Goal: Find contact information: Find contact information

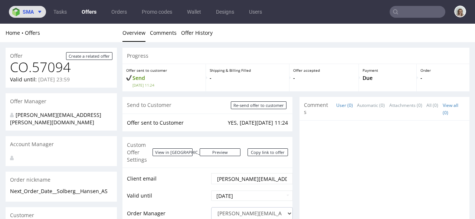
click at [40, 11] on use at bounding box center [39, 12] width 3 height 2
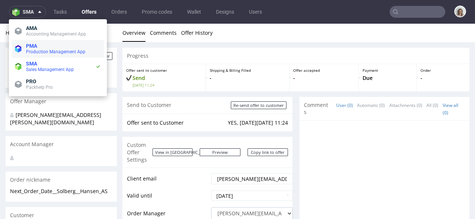
click at [42, 47] on span "PMA" at bounding box center [63, 46] width 75 height 6
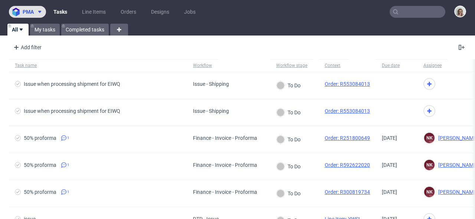
click at [39, 12] on use at bounding box center [39, 12] width 3 height 2
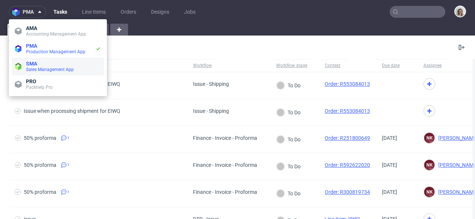
click at [34, 67] on span "Sales Management App" at bounding box center [50, 69] width 48 height 5
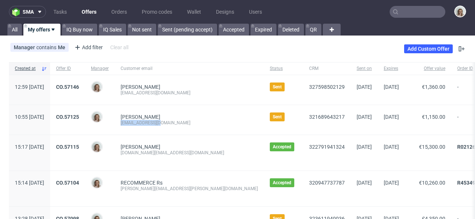
drag, startPoint x: 185, startPoint y: 122, endPoint x: 139, endPoint y: 122, distance: 45.6
click at [139, 122] on div "[PERSON_NAME] [EMAIL_ADDRESS][DOMAIN_NAME]" at bounding box center [189, 120] width 149 height 30
copy div "[EMAIL_ADDRESS][DOMAIN_NAME]"
